Goal: Task Accomplishment & Management: Manage account settings

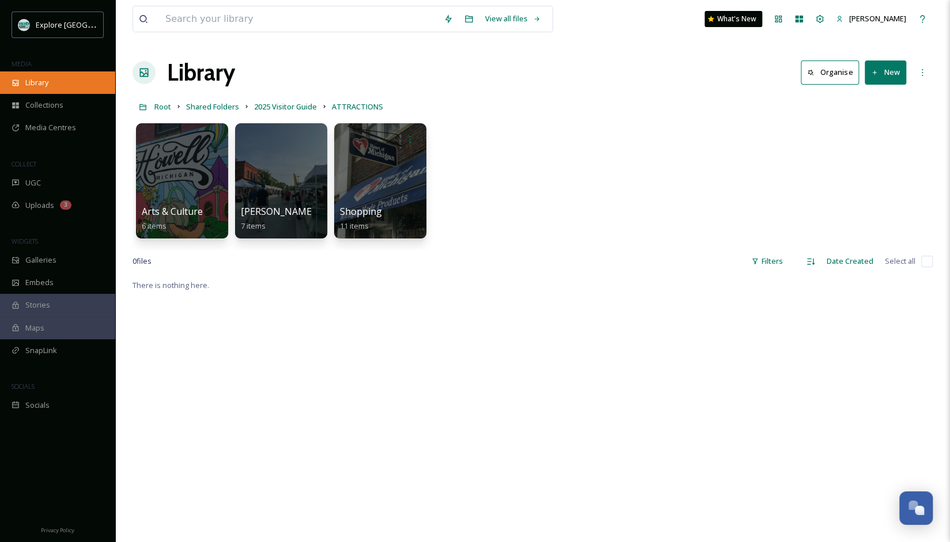
click at [56, 73] on div "Library" at bounding box center [57, 82] width 115 height 22
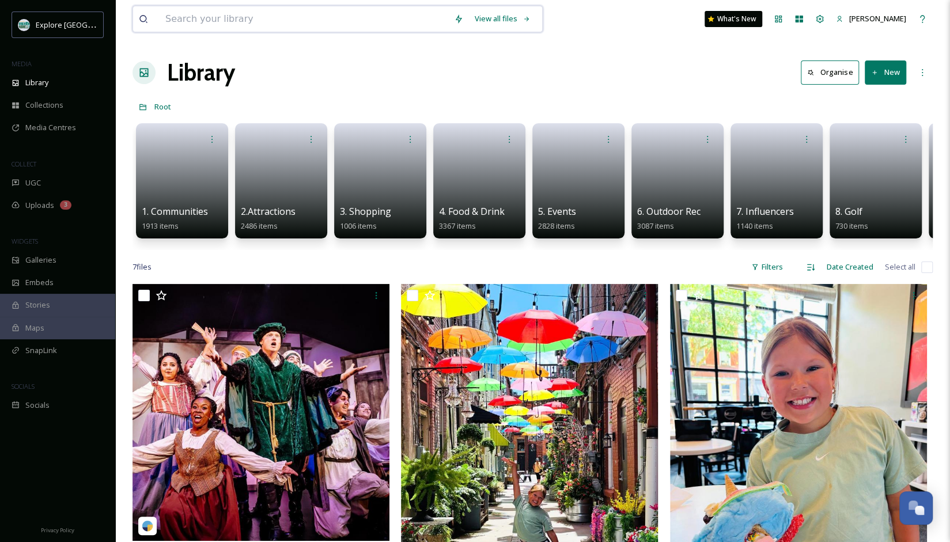
click at [243, 18] on input at bounding box center [304, 18] width 288 height 25
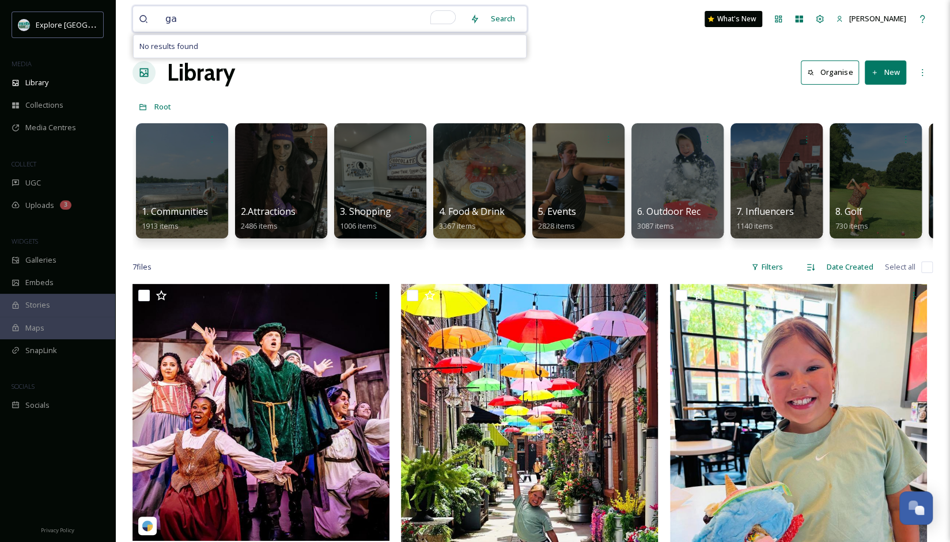
type input "g"
type input "a"
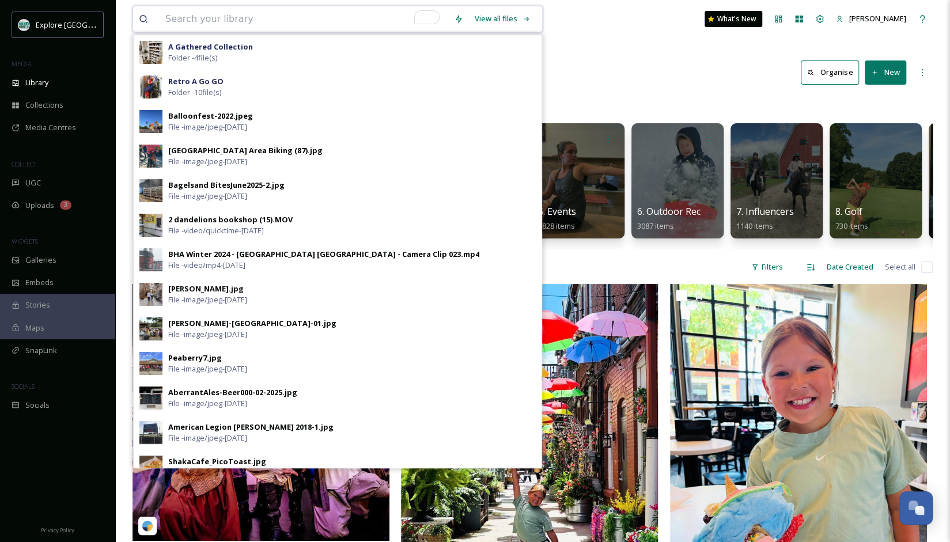
click at [268, 11] on input "To enrich screen reader interactions, please activate Accessibility in Grammarl…" at bounding box center [304, 18] width 288 height 25
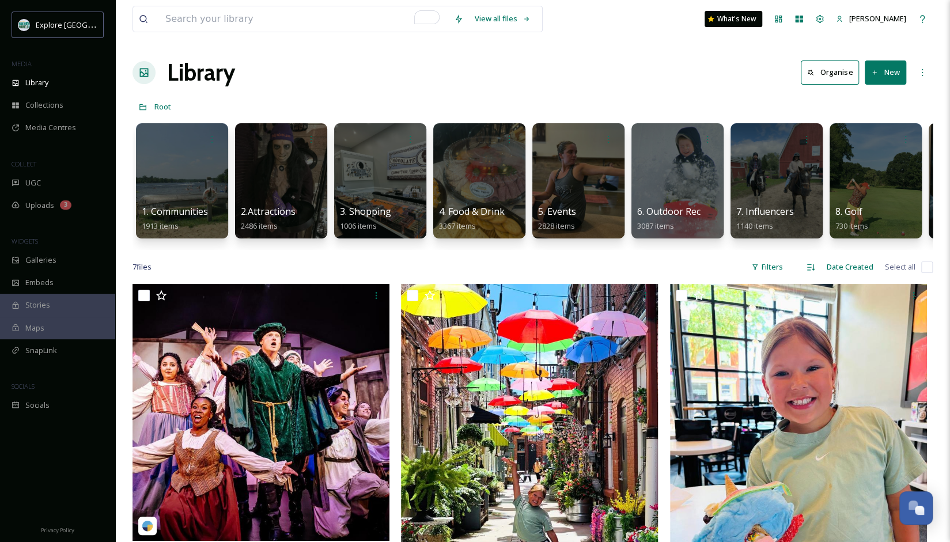
click at [596, 84] on div "Library Organise New" at bounding box center [532, 72] width 800 height 35
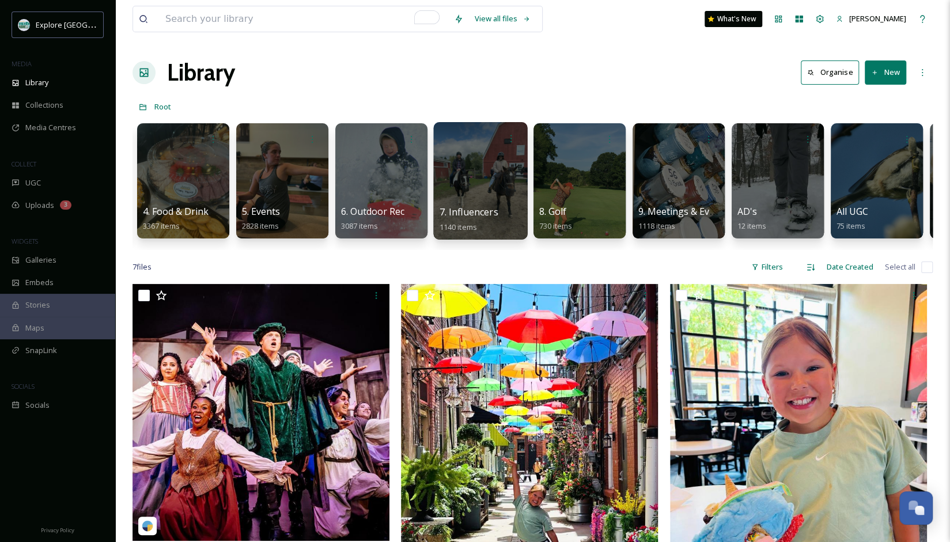
scroll to position [0, 297]
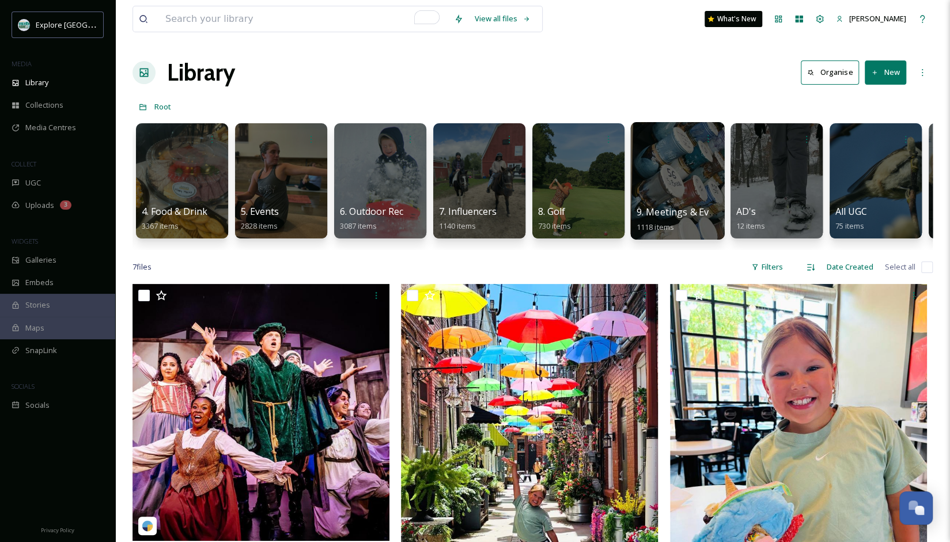
click at [678, 180] on div at bounding box center [677, 180] width 94 height 117
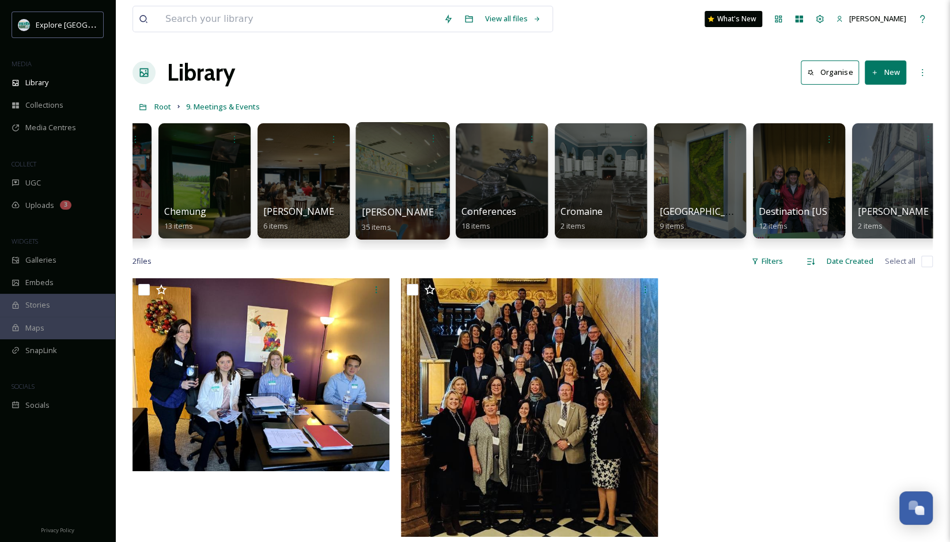
scroll to position [0, 882]
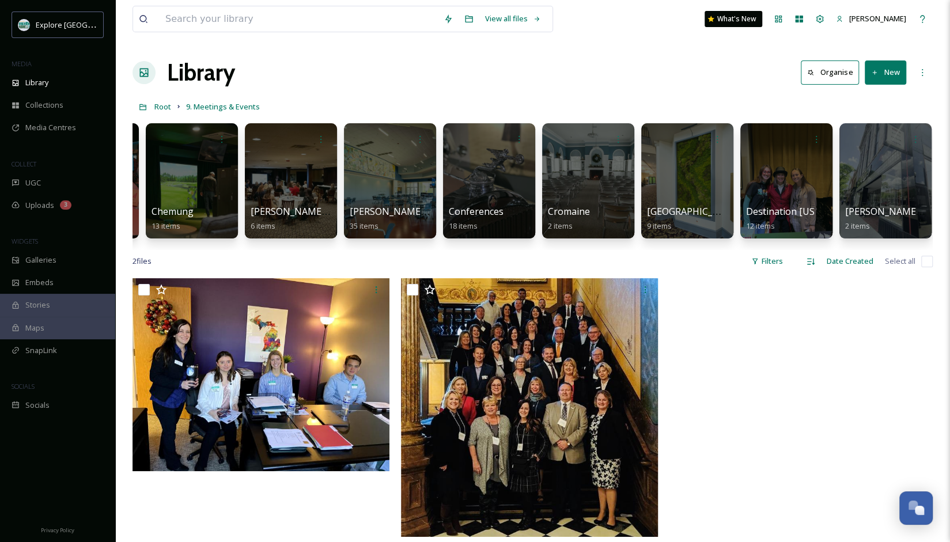
click at [889, 75] on button "New" at bounding box center [884, 72] width 41 height 24
click at [861, 140] on span "Folder" at bounding box center [872, 144] width 22 height 11
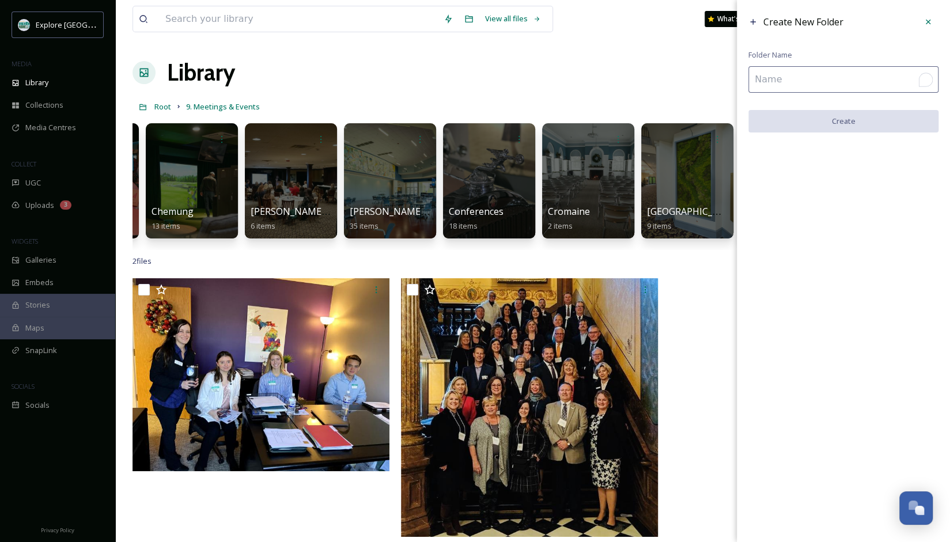
click at [845, 92] on input "To enrich screen reader interactions, please activate Accessibility in Grammarl…" at bounding box center [843, 79] width 190 height 26
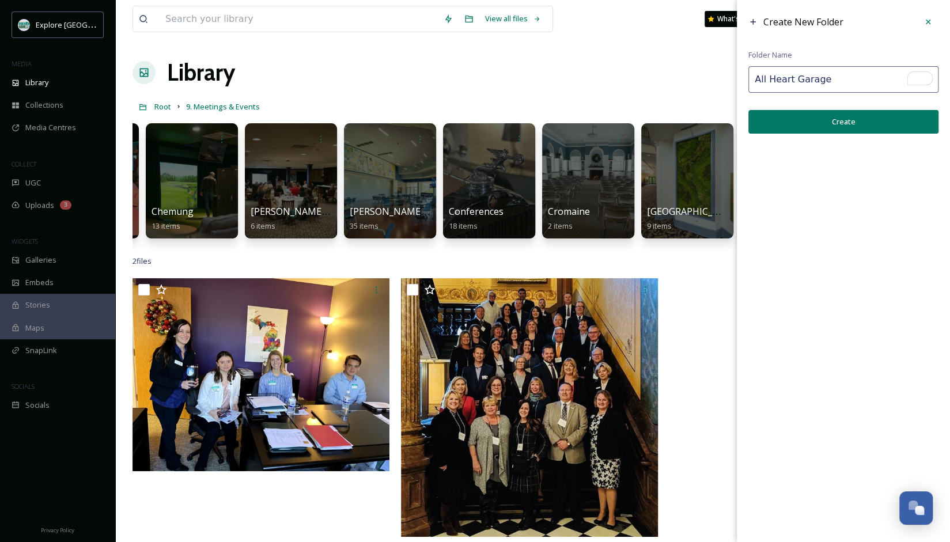
type input "All Heart Garage"
click at [848, 119] on button "Create" at bounding box center [843, 122] width 190 height 24
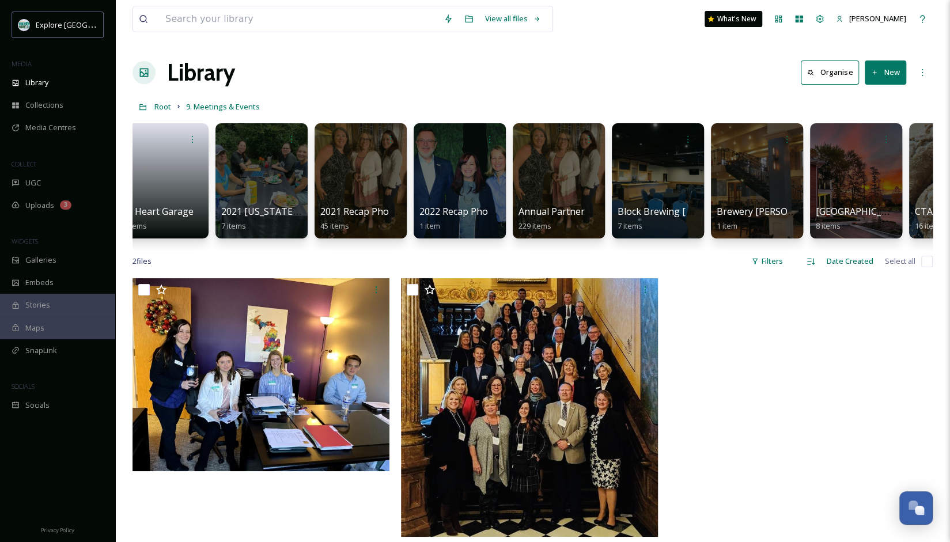
scroll to position [0, 0]
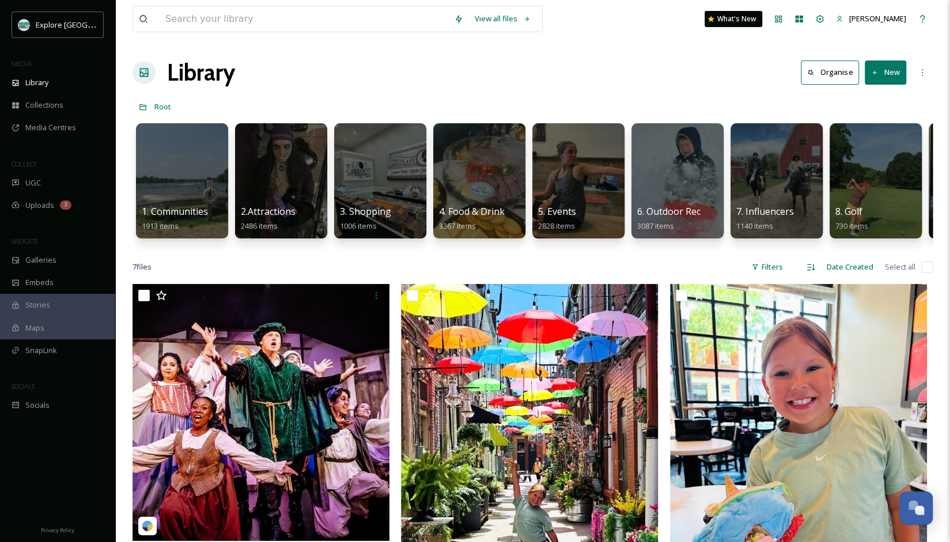
click at [231, 37] on div "View all files What's New [PERSON_NAME]" at bounding box center [532, 19] width 800 height 38
click at [222, 19] on input at bounding box center [304, 18] width 288 height 25
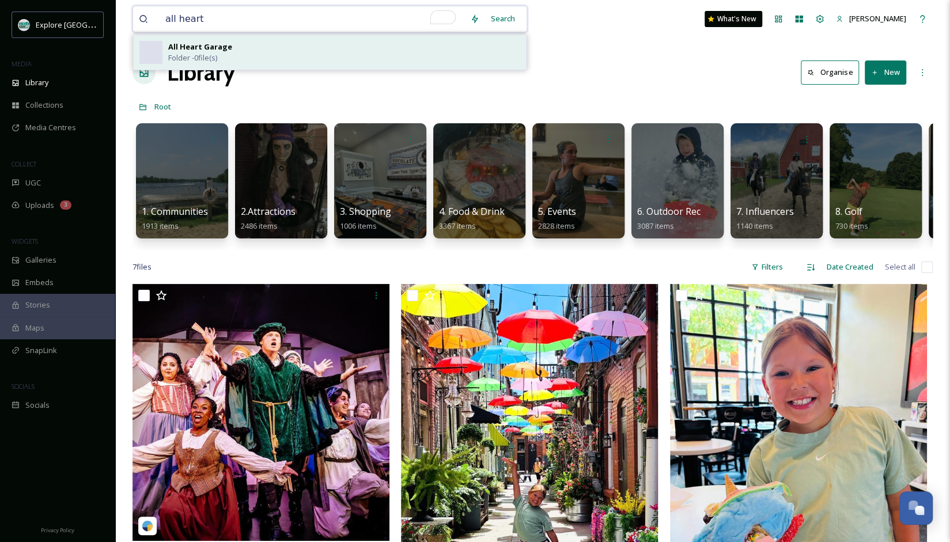
type input "all heart"
click at [207, 51] on span "All Heart Garage" at bounding box center [200, 46] width 64 height 11
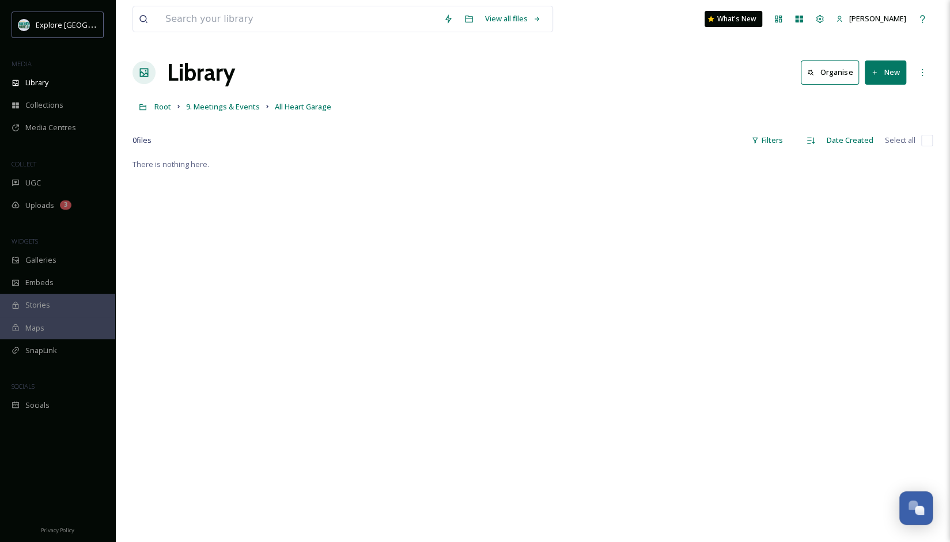
click at [883, 64] on button "New" at bounding box center [884, 72] width 41 height 24
click at [866, 101] on span "File Upload" at bounding box center [880, 99] width 38 height 11
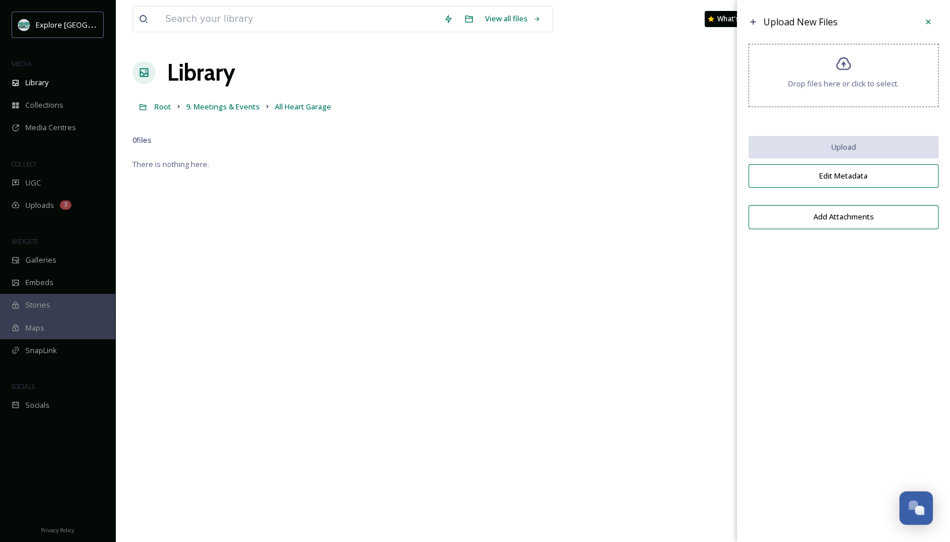
click at [774, 93] on div "Drop files here or click to select." at bounding box center [843, 75] width 190 height 63
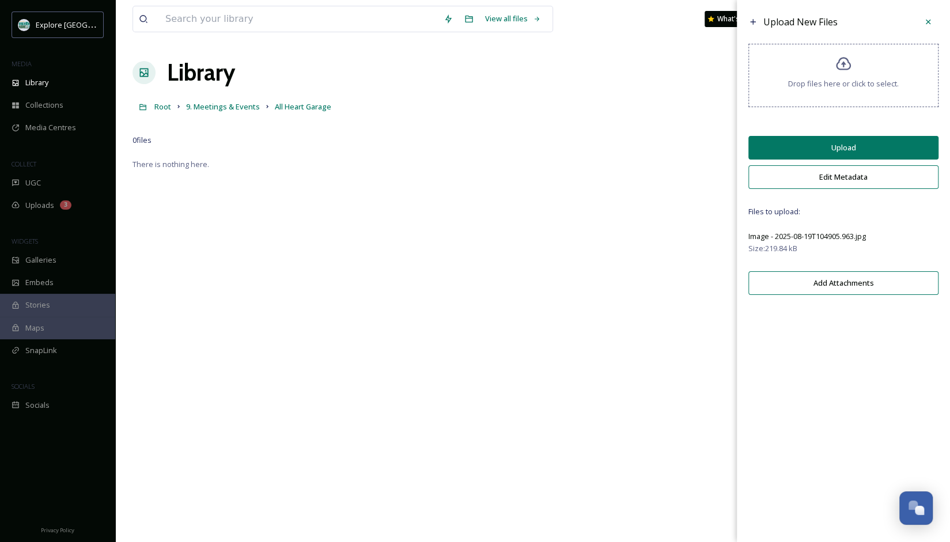
click at [817, 151] on button "Upload" at bounding box center [843, 148] width 190 height 24
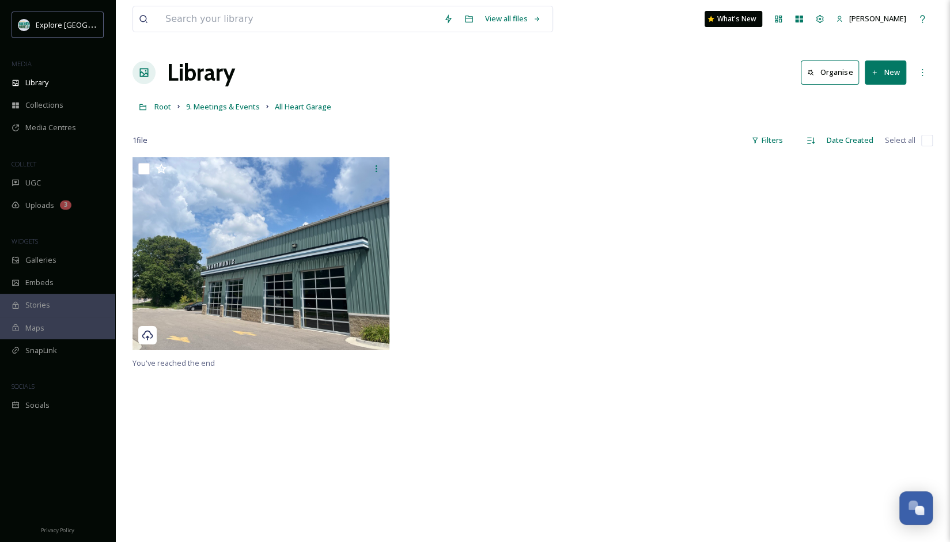
click at [677, 225] on div at bounding box center [801, 256] width 263 height 199
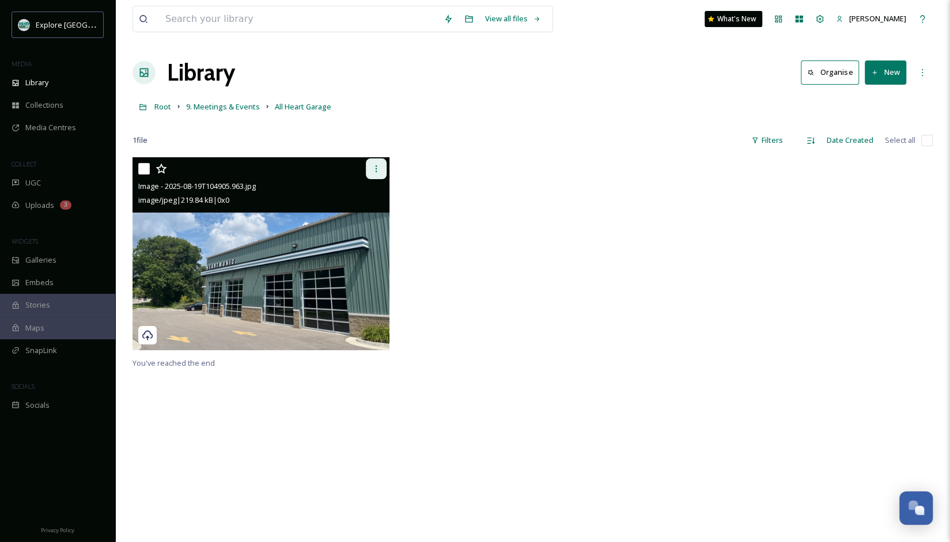
click at [375, 169] on icon at bounding box center [376, 168] width 2 height 7
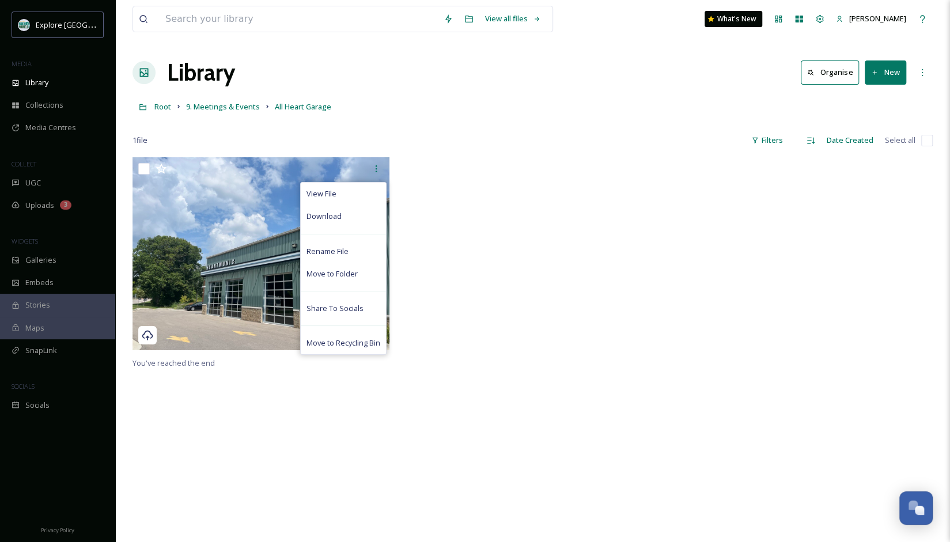
click at [453, 272] on div at bounding box center [532, 256] width 263 height 199
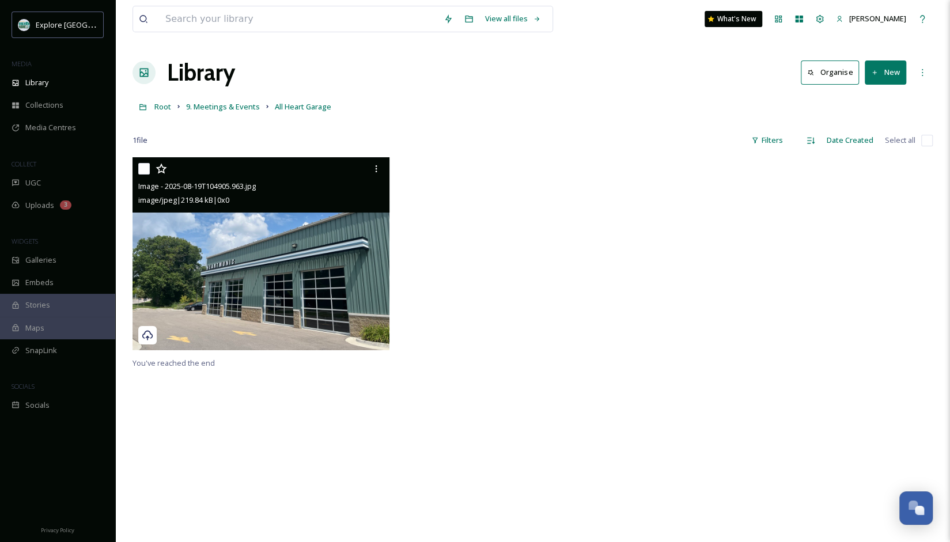
click at [358, 185] on div "Image - 2025-08-19T104905.963.jpg" at bounding box center [262, 186] width 248 height 14
click at [144, 168] on input "checkbox" at bounding box center [144, 169] width 12 height 12
checkbox input "true"
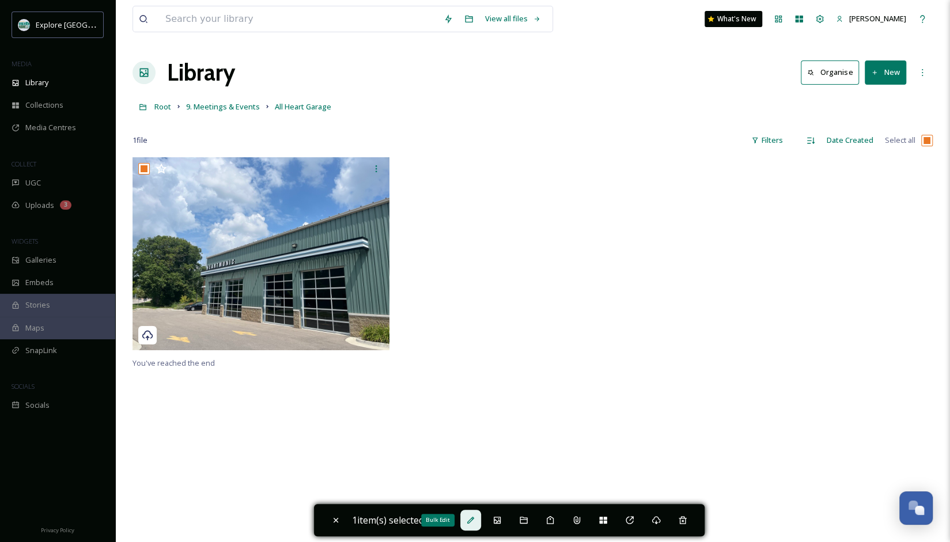
click at [478, 520] on div "Bulk Edit" at bounding box center [470, 520] width 21 height 21
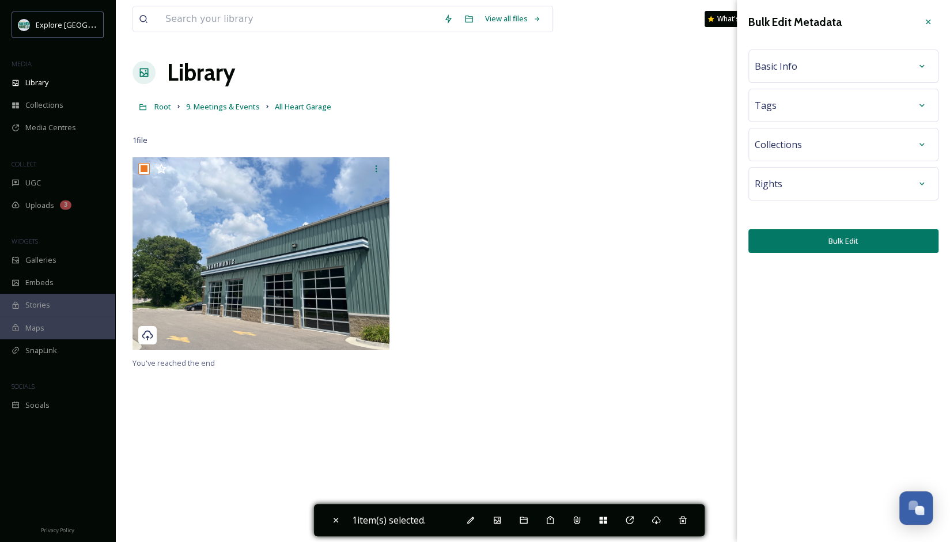
click at [821, 75] on div "Basic Info" at bounding box center [842, 66] width 177 height 21
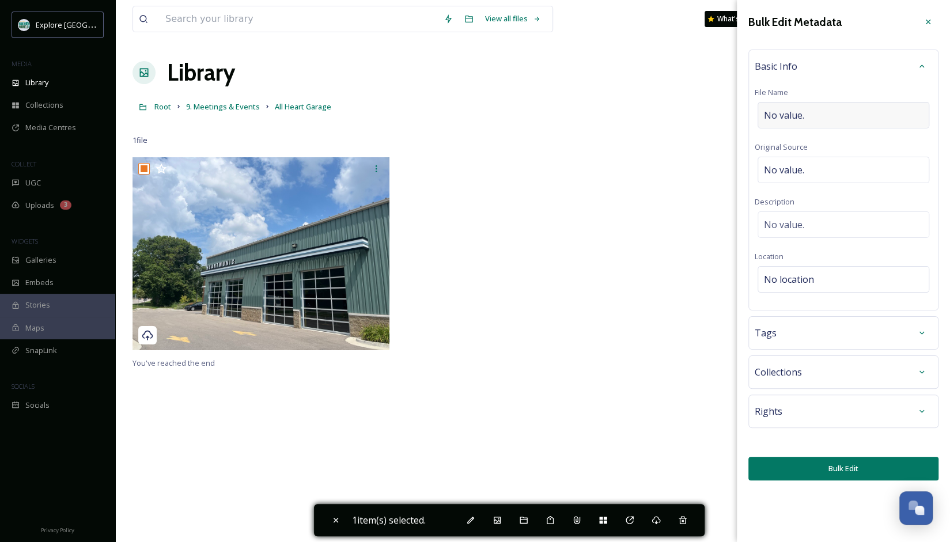
click at [803, 116] on span "No value." at bounding box center [784, 115] width 40 height 14
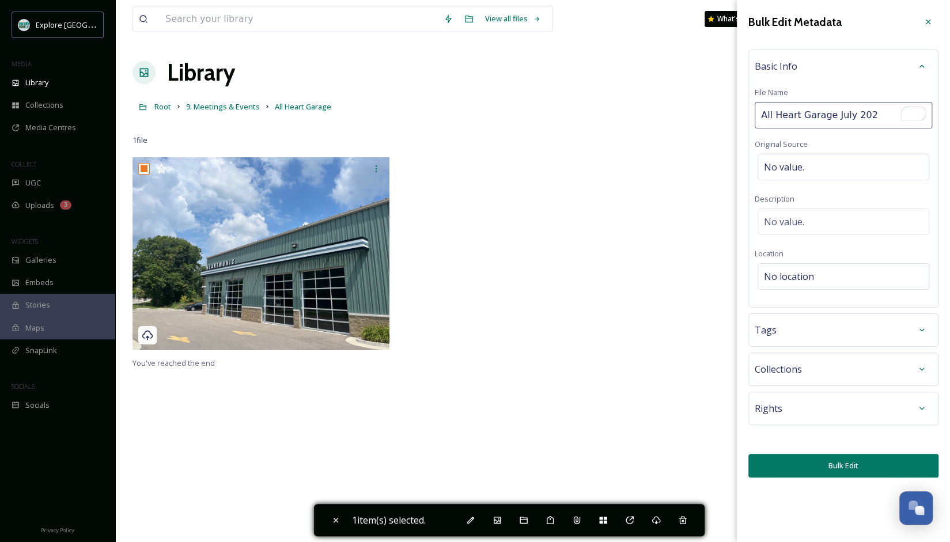
type input "All Heart Garage [DATE]"
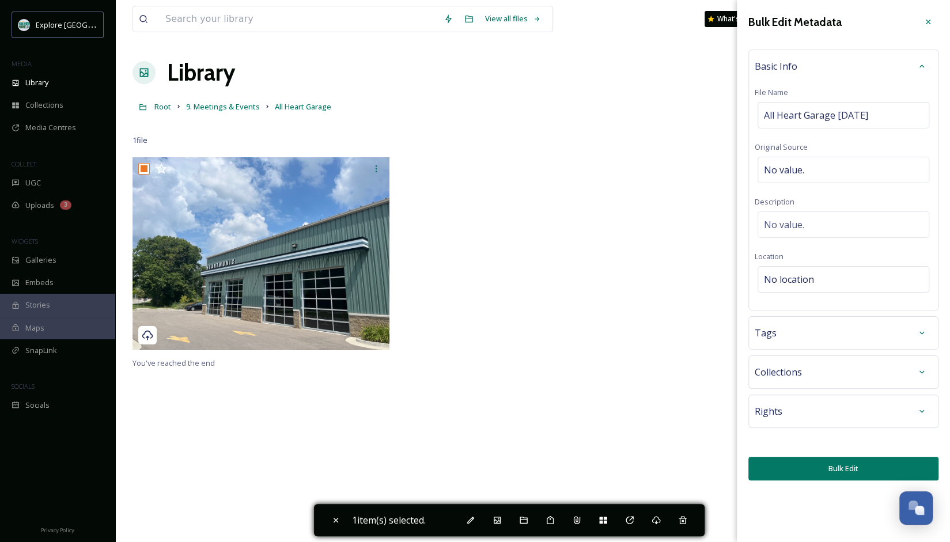
click at [853, 457] on button "Bulk Edit" at bounding box center [843, 469] width 190 height 24
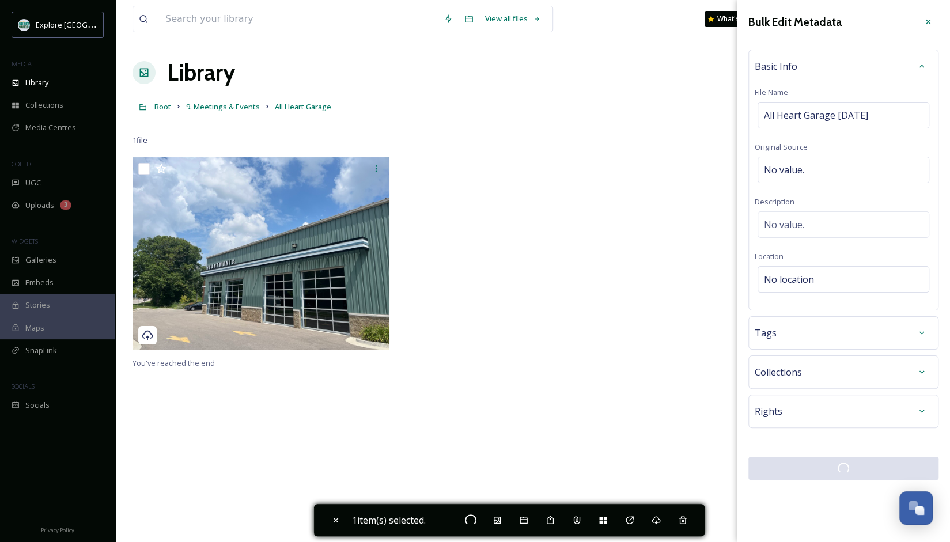
checkbox input "false"
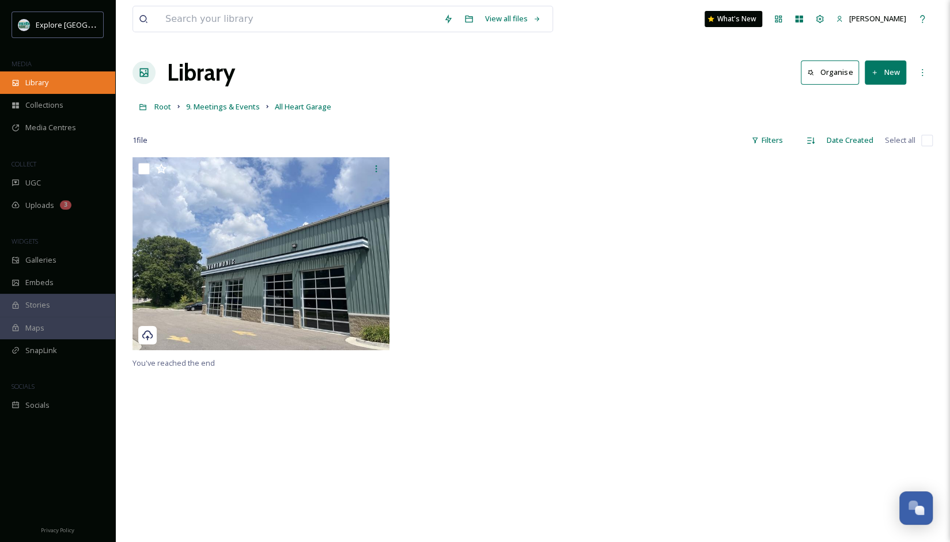
click at [55, 83] on div "Library" at bounding box center [57, 82] width 115 height 22
